Goal: Task Accomplishment & Management: Manage account settings

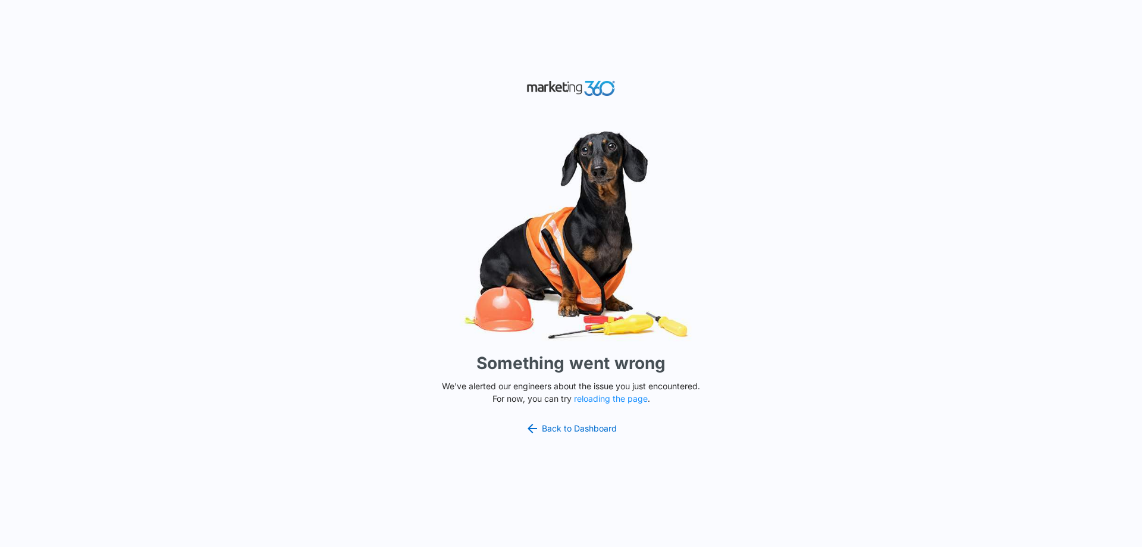
click at [457, 346] on img at bounding box center [571, 235] width 357 height 222
